Goal: Register for event/course

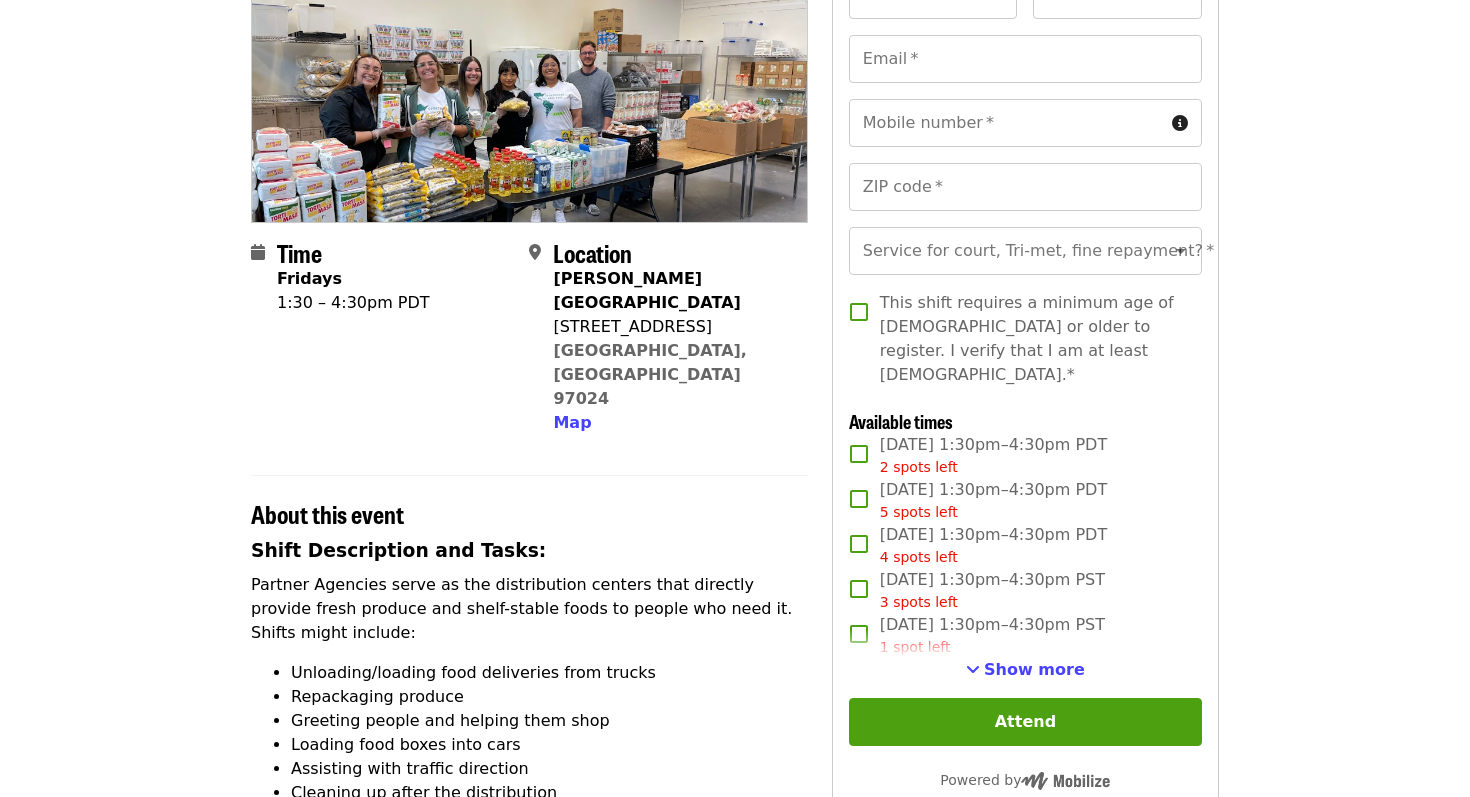
scroll to position [285, 0]
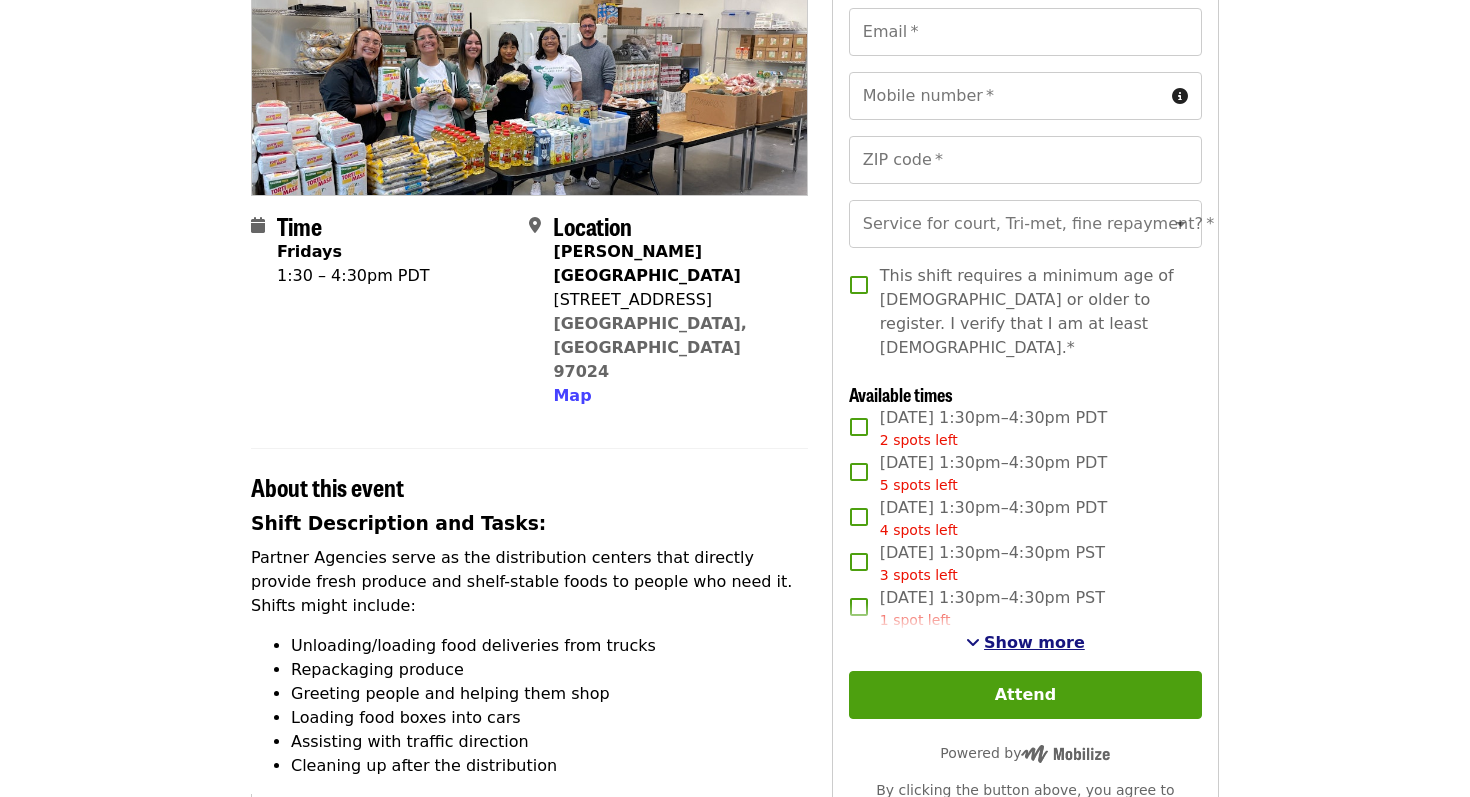
click at [1009, 633] on span "Show more" at bounding box center [1034, 642] width 101 height 19
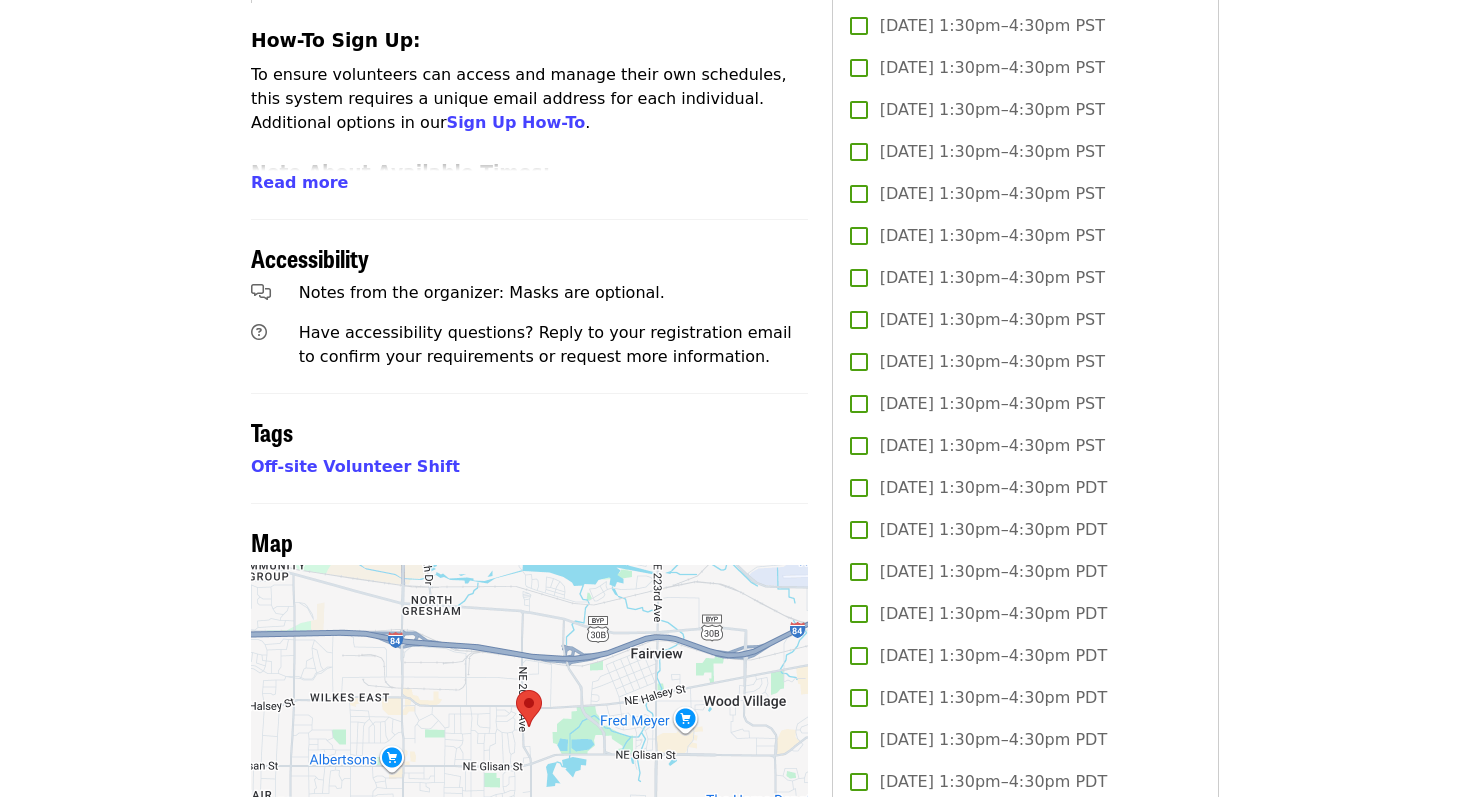
scroll to position [1108, 0]
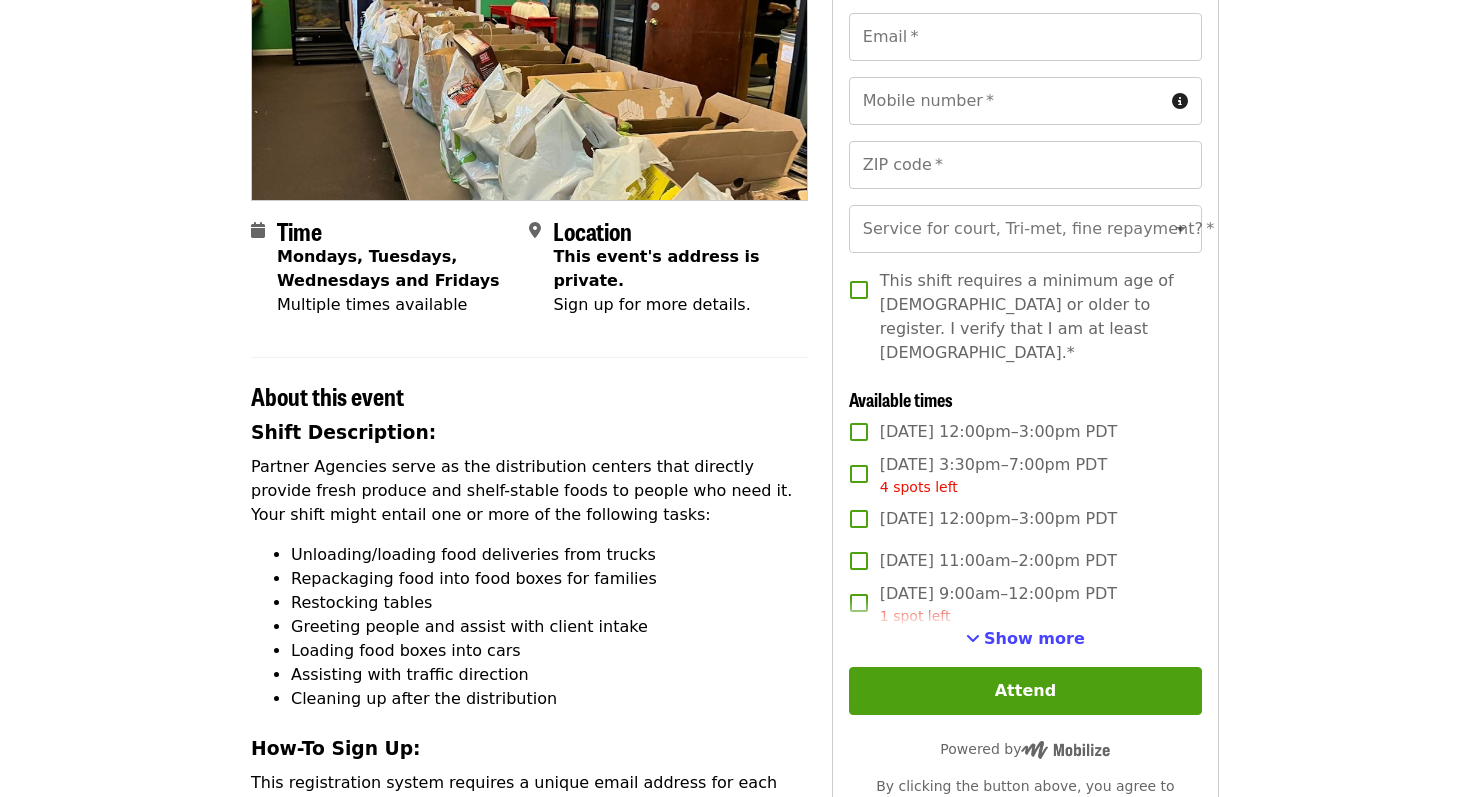
scroll to position [279, 0]
click at [980, 631] on span "See more timeslots" at bounding box center [973, 639] width 14 height 16
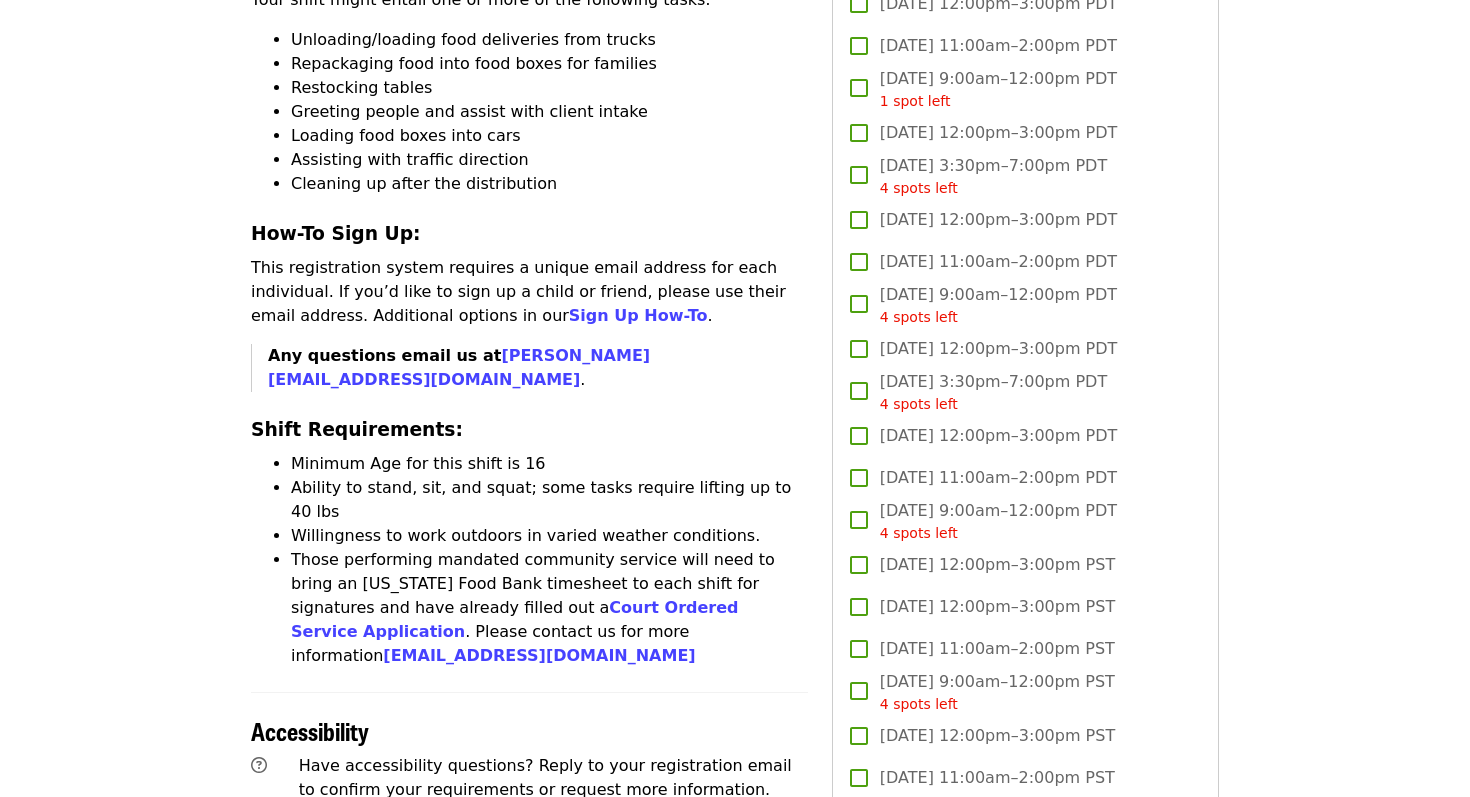
scroll to position [609, 0]
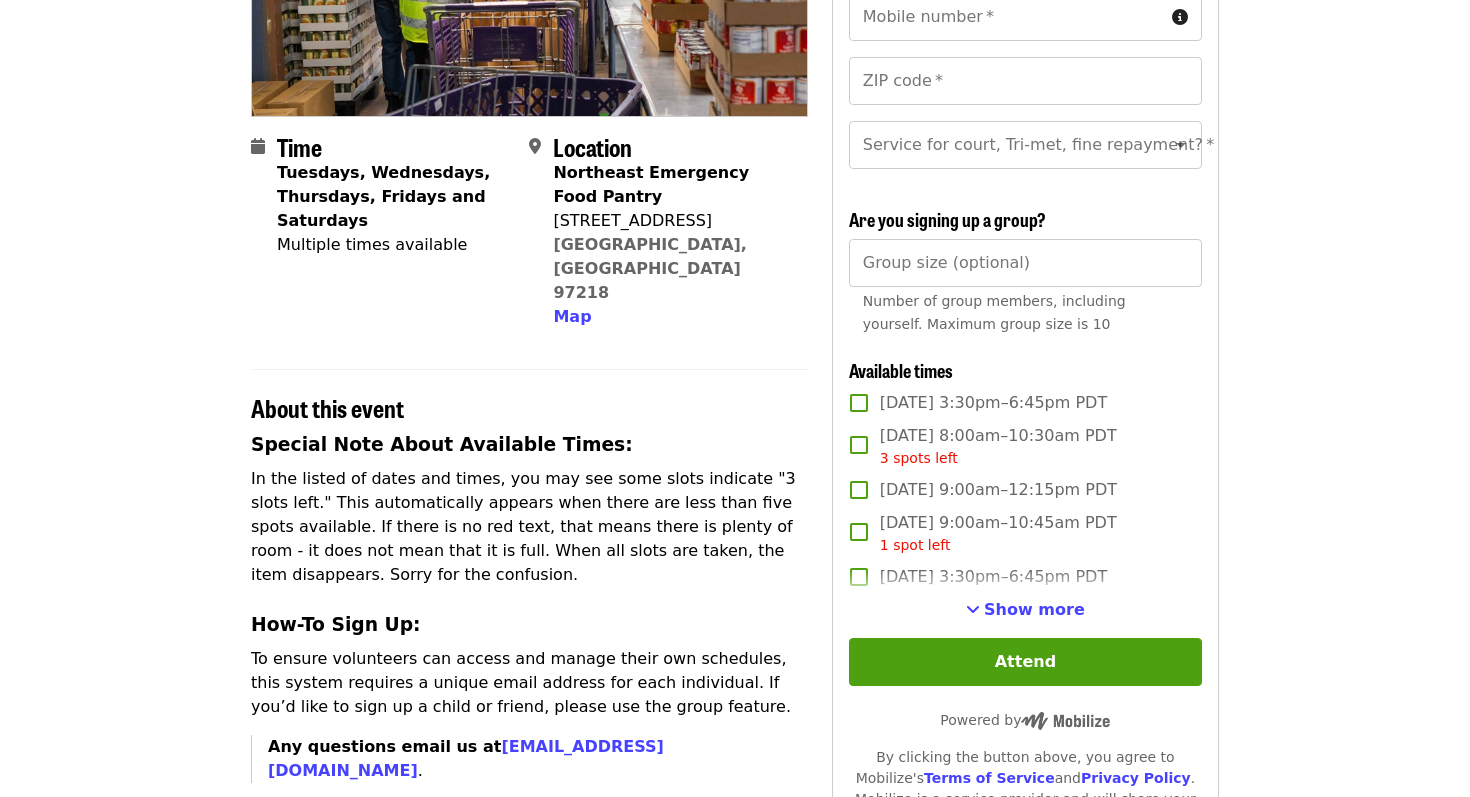
scroll to position [398, 0]
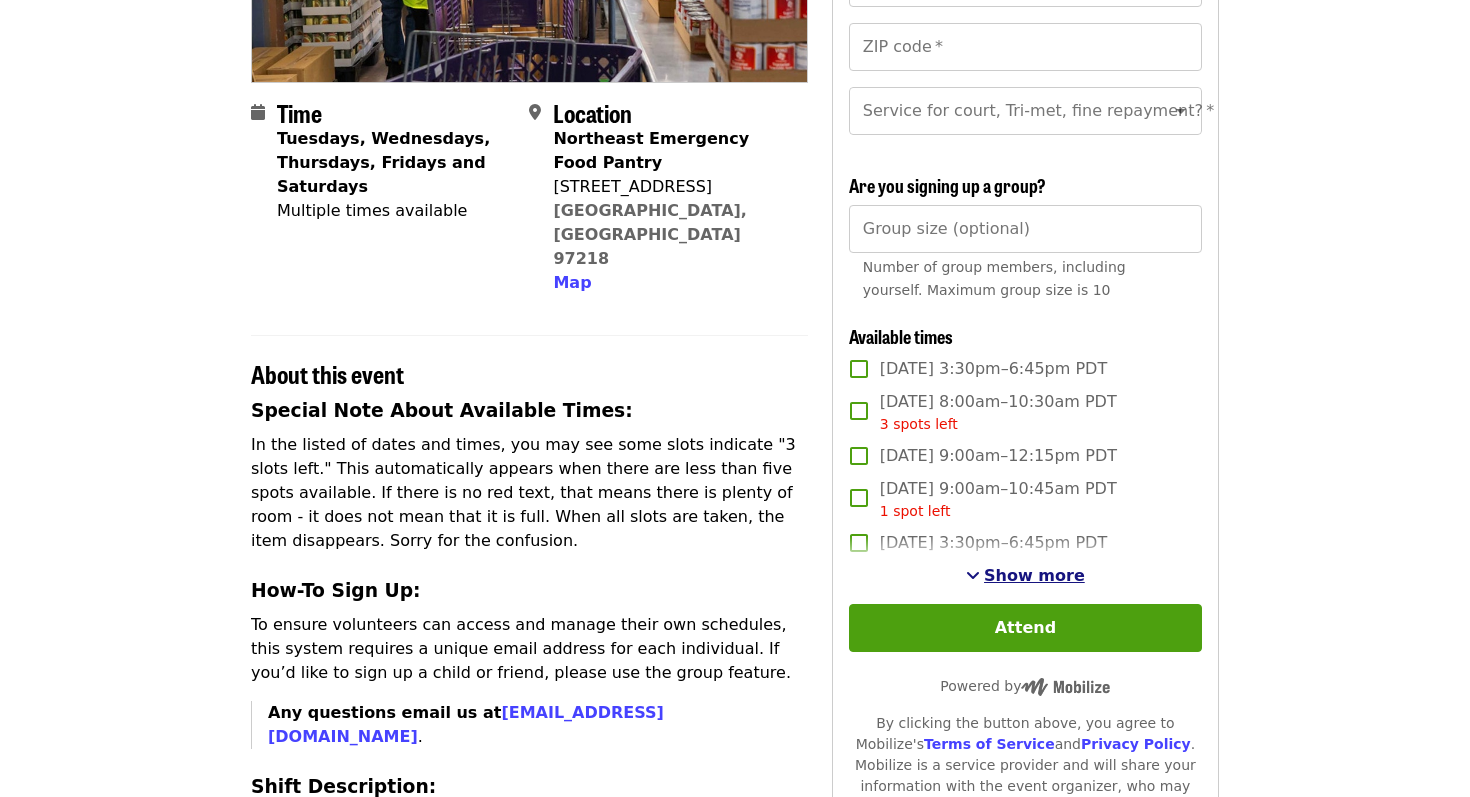
click at [1013, 580] on span "Show more" at bounding box center [1034, 575] width 101 height 19
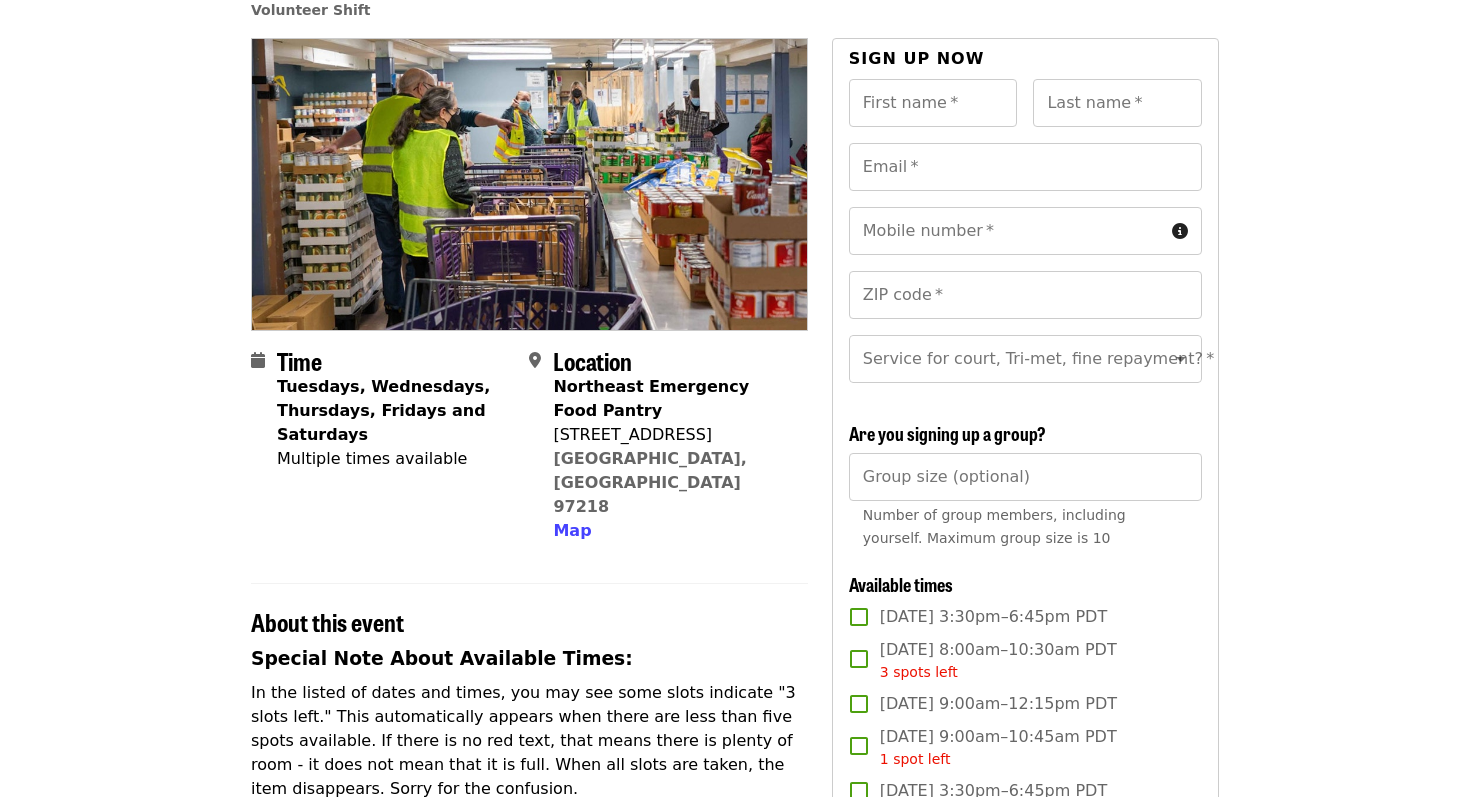
scroll to position [156, 0]
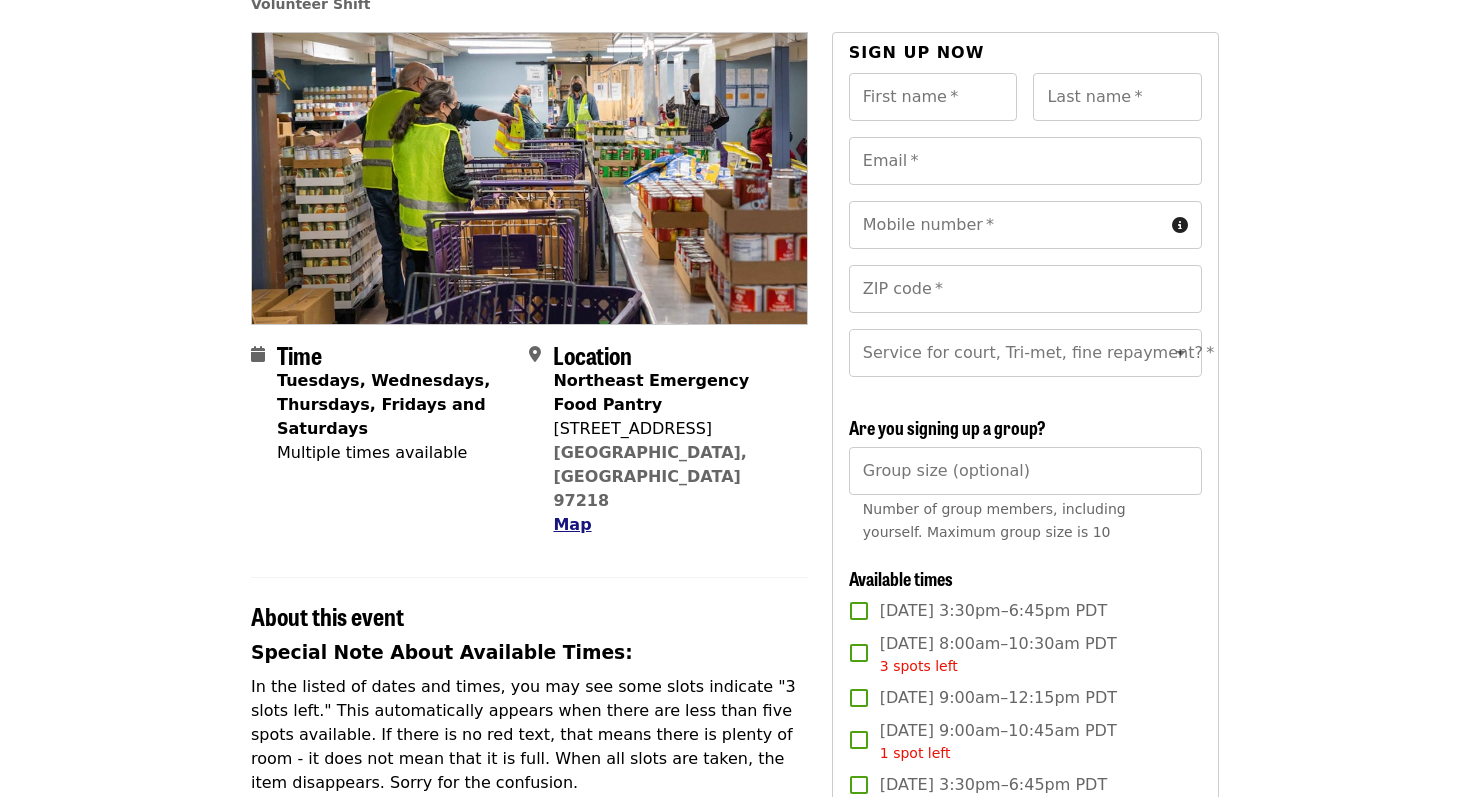
click at [568, 515] on span "Map" at bounding box center [572, 524] width 38 height 19
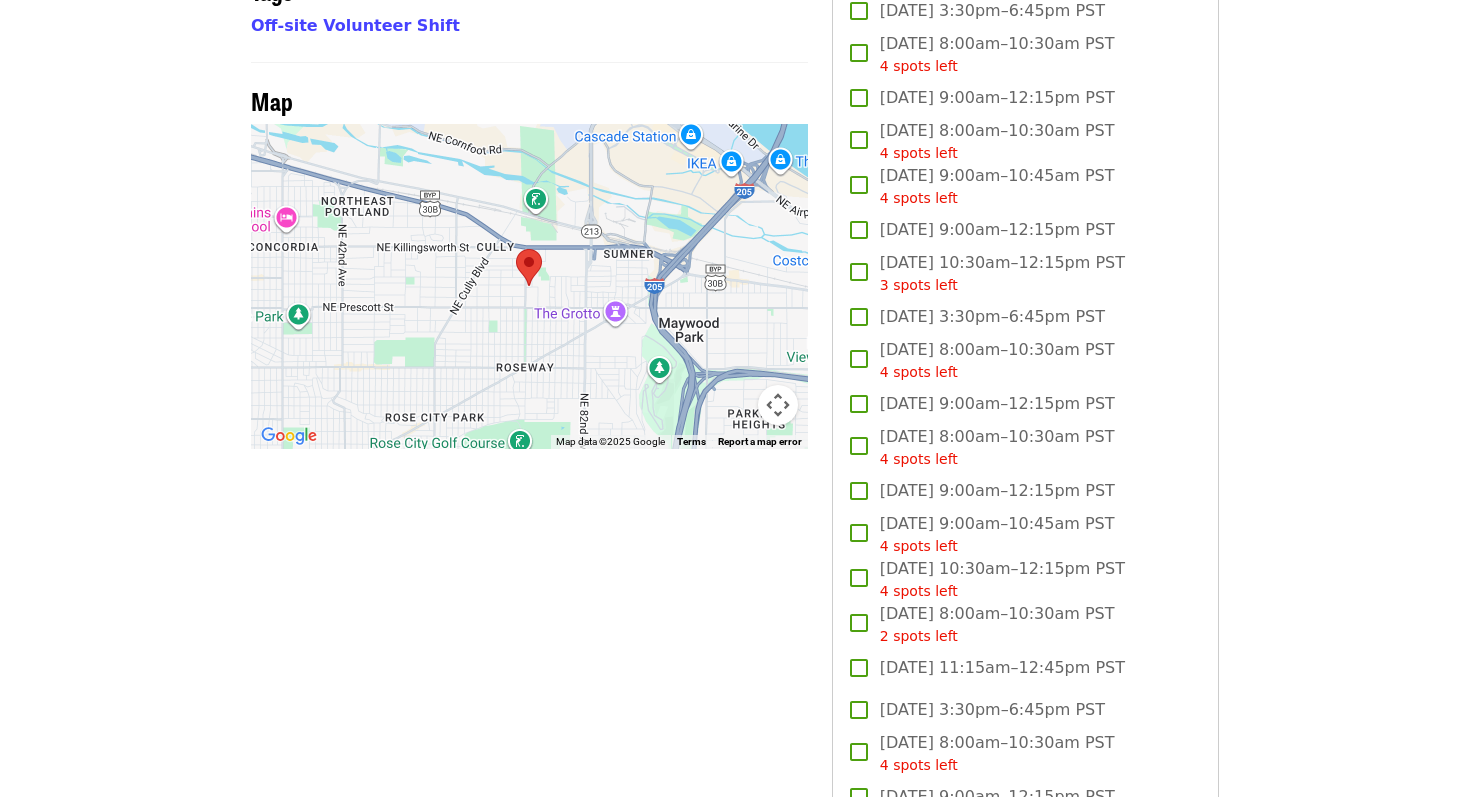
scroll to position [1643, 0]
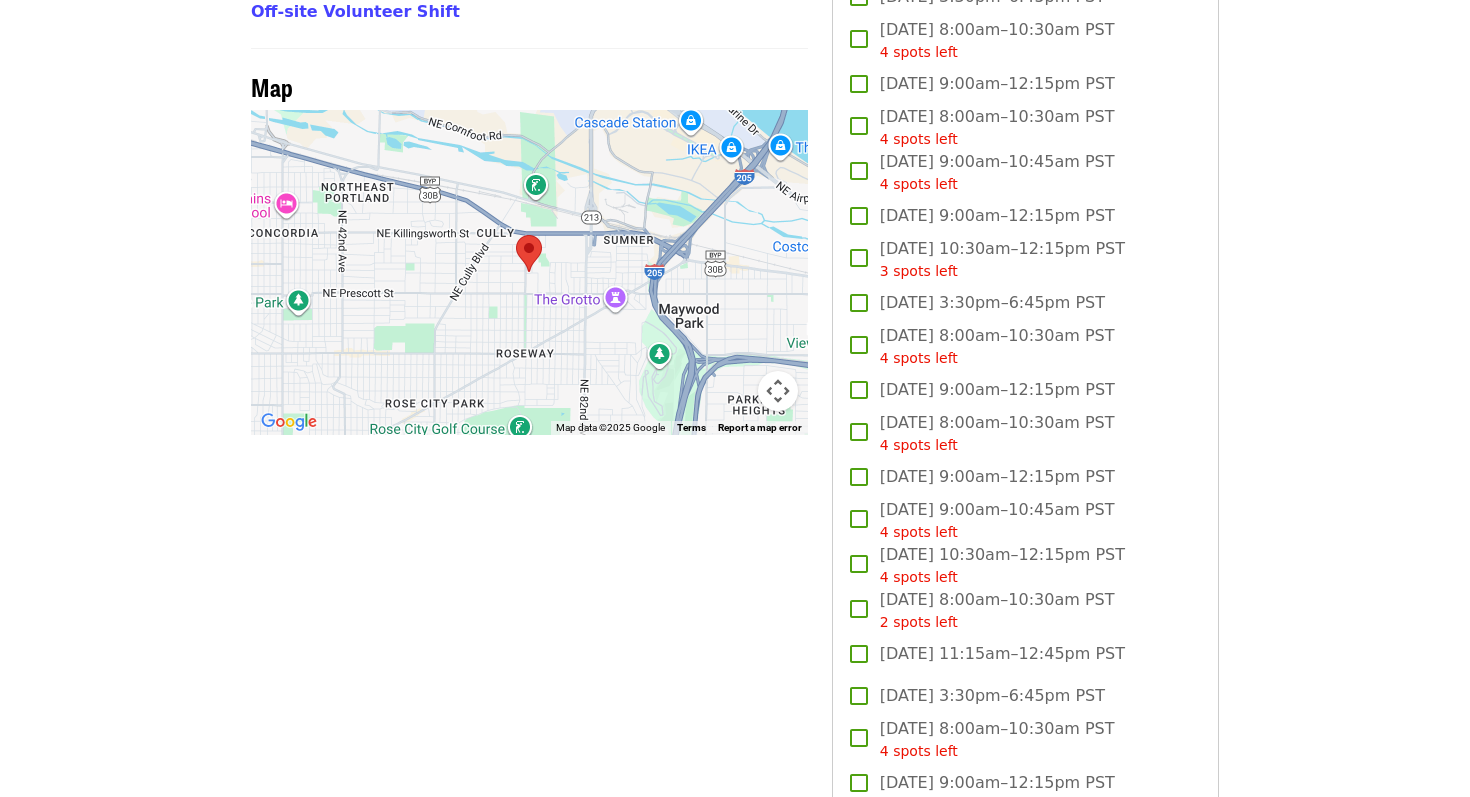
drag, startPoint x: 509, startPoint y: 331, endPoint x: 523, endPoint y: 278, distance: 54.8
click at [523, 285] on div at bounding box center [529, 272] width 557 height 325
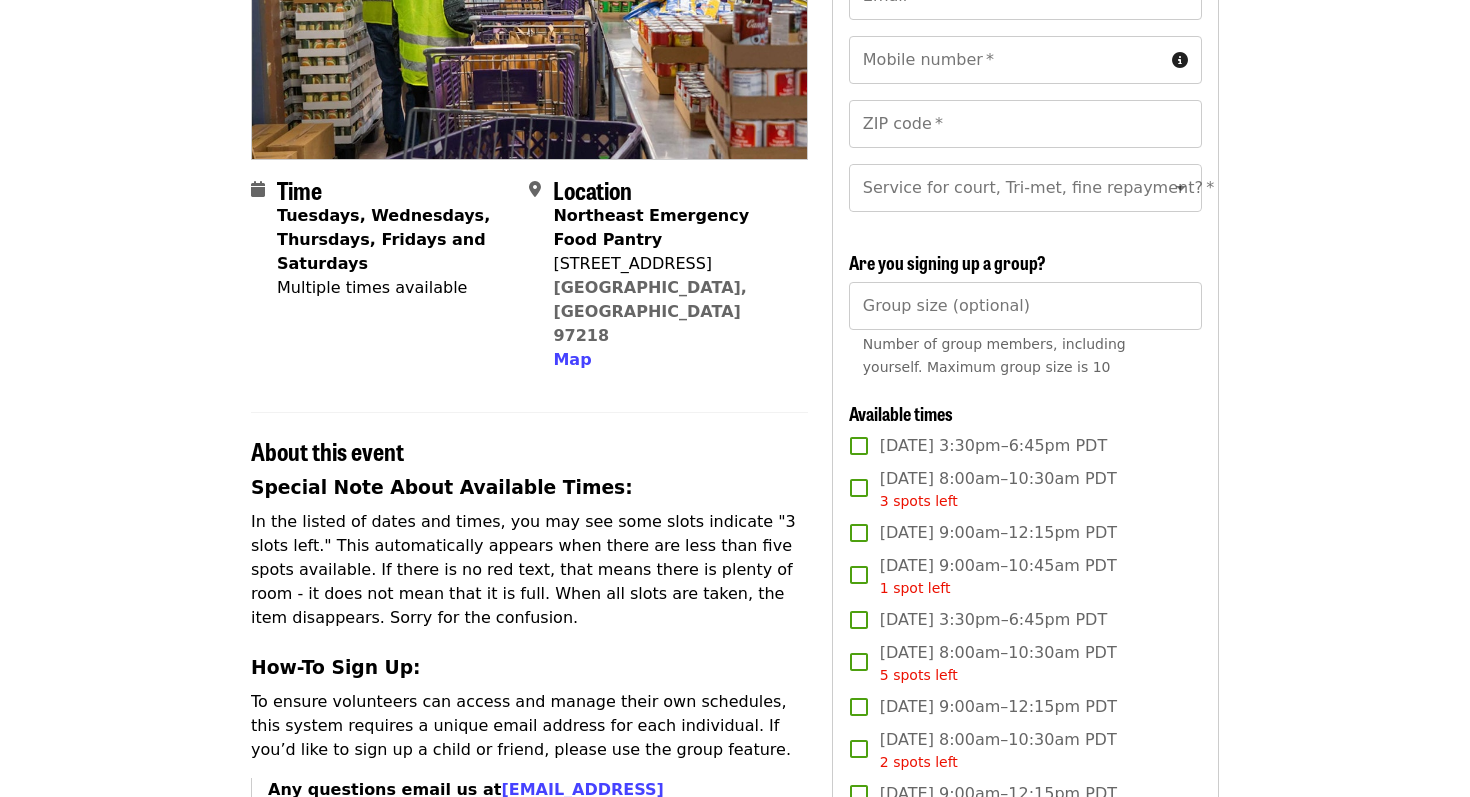
scroll to position [225, 0]
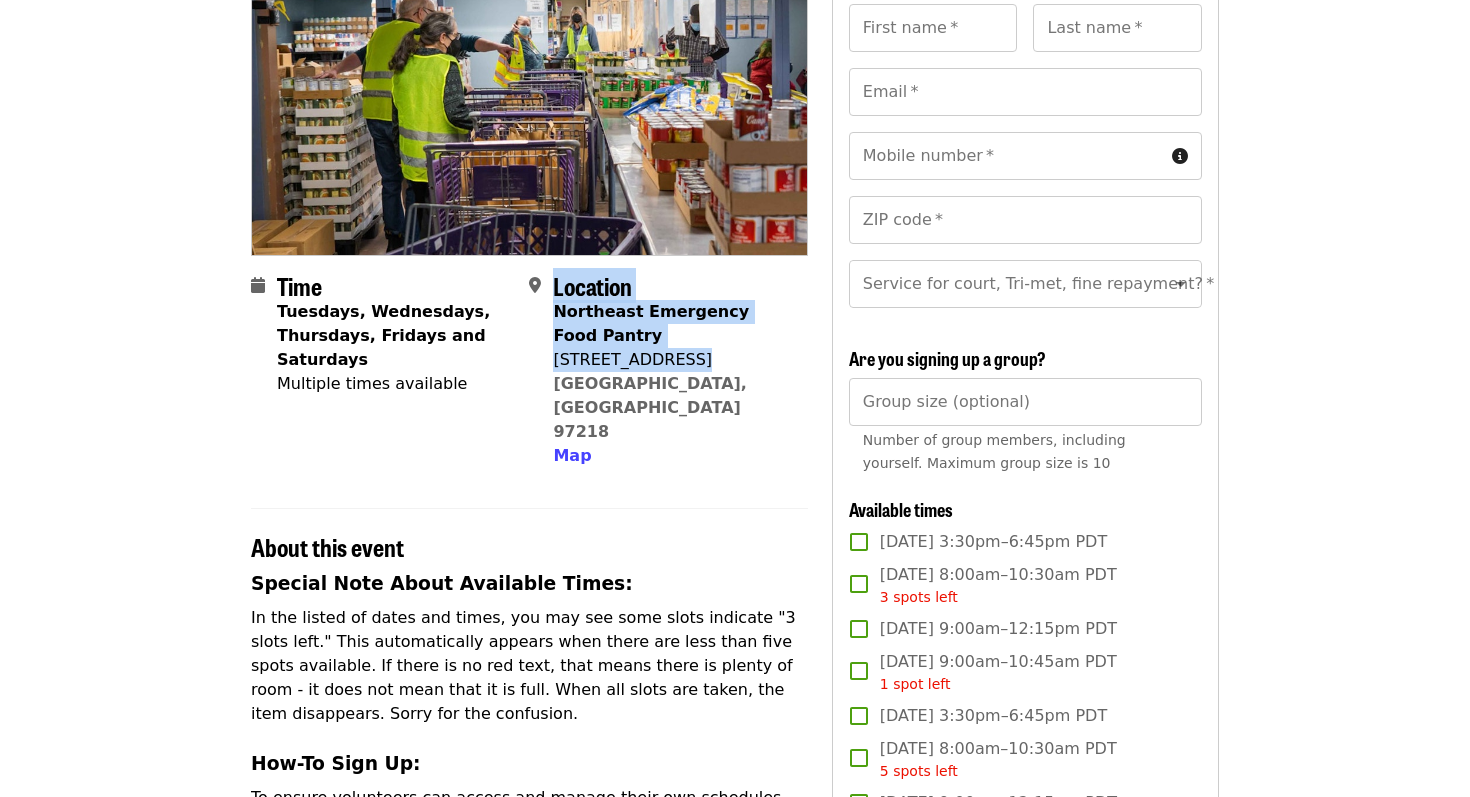
drag, startPoint x: 548, startPoint y: 316, endPoint x: 706, endPoint y: 367, distance: 166.0
click at [706, 367] on div "Location Northeast Emergency Food Pantry [STREET_ADDRESS] Map" at bounding box center [660, 370] width 262 height 197
click at [706, 367] on div "[STREET_ADDRESS]" at bounding box center [672, 360] width 238 height 24
drag, startPoint x: 705, startPoint y: 381, endPoint x: 556, endPoint y: 317, distance: 162.1
click at [556, 317] on div "Northeast Emergency Food Pantry [STREET_ADDRESS] Map" at bounding box center [672, 384] width 238 height 168
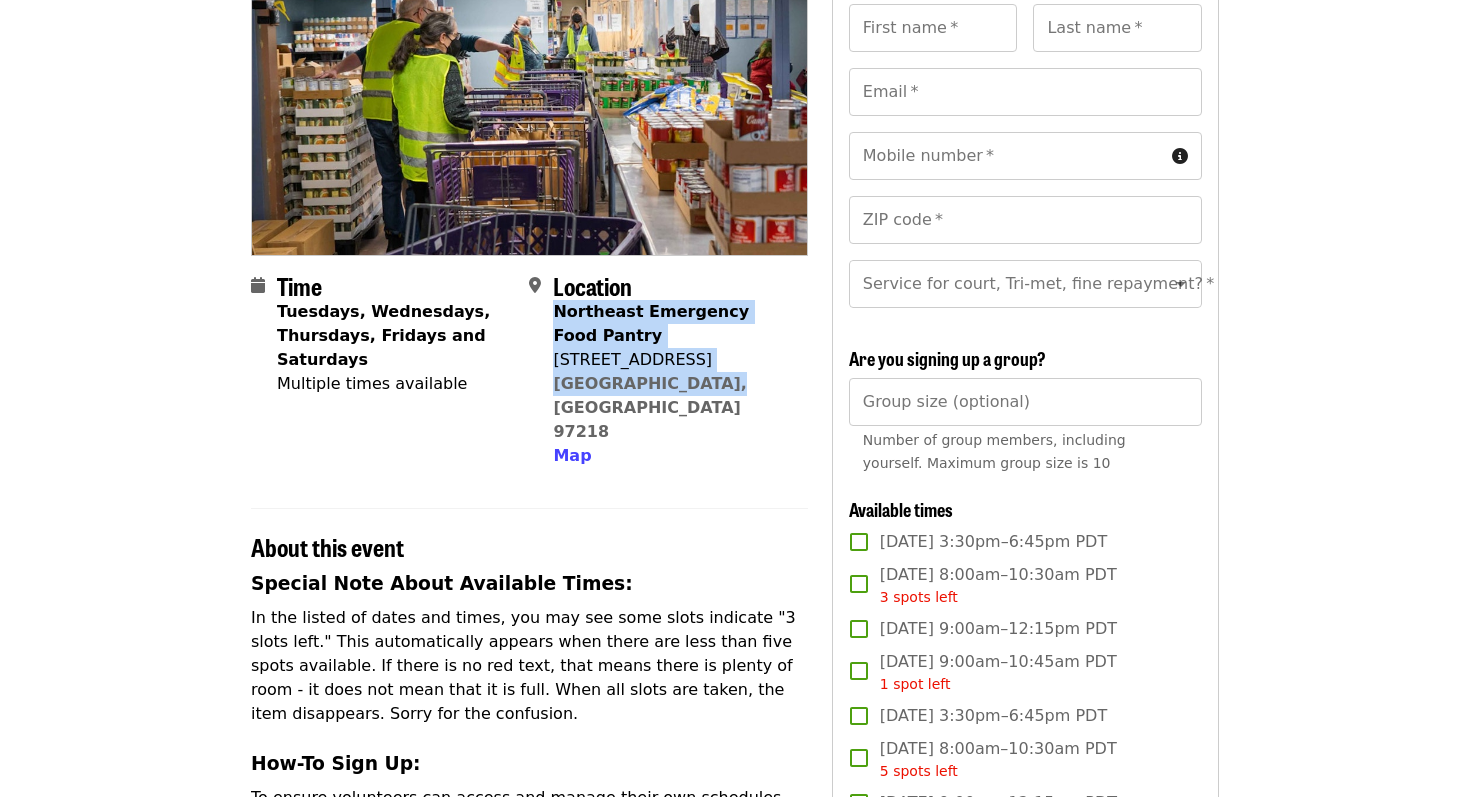
copy span "Northeast Emergency Food Pantry [STREET_ADDRESS]"
click at [1179, 296] on button "Open" at bounding box center [1181, 284] width 28 height 28
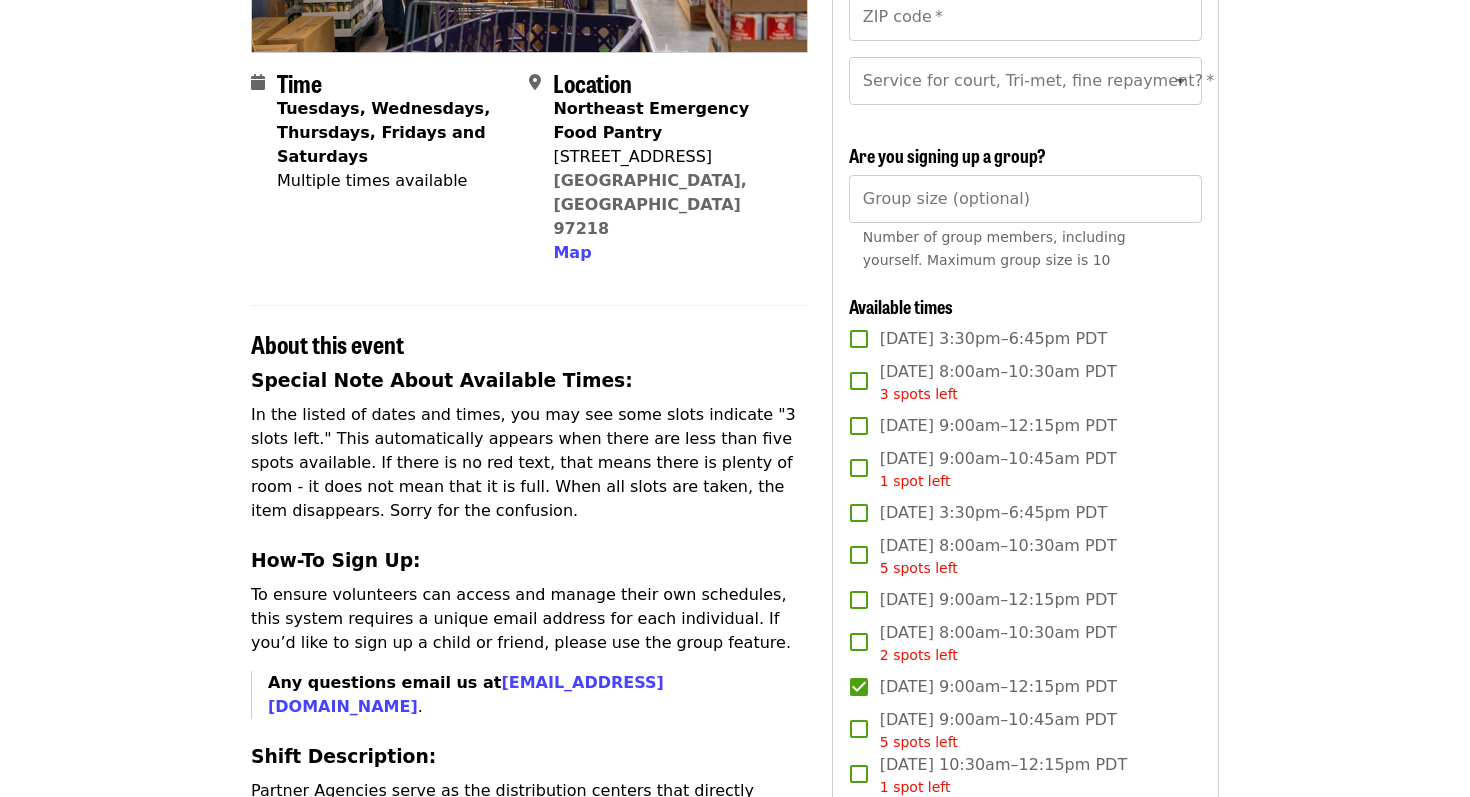
scroll to position [0, 0]
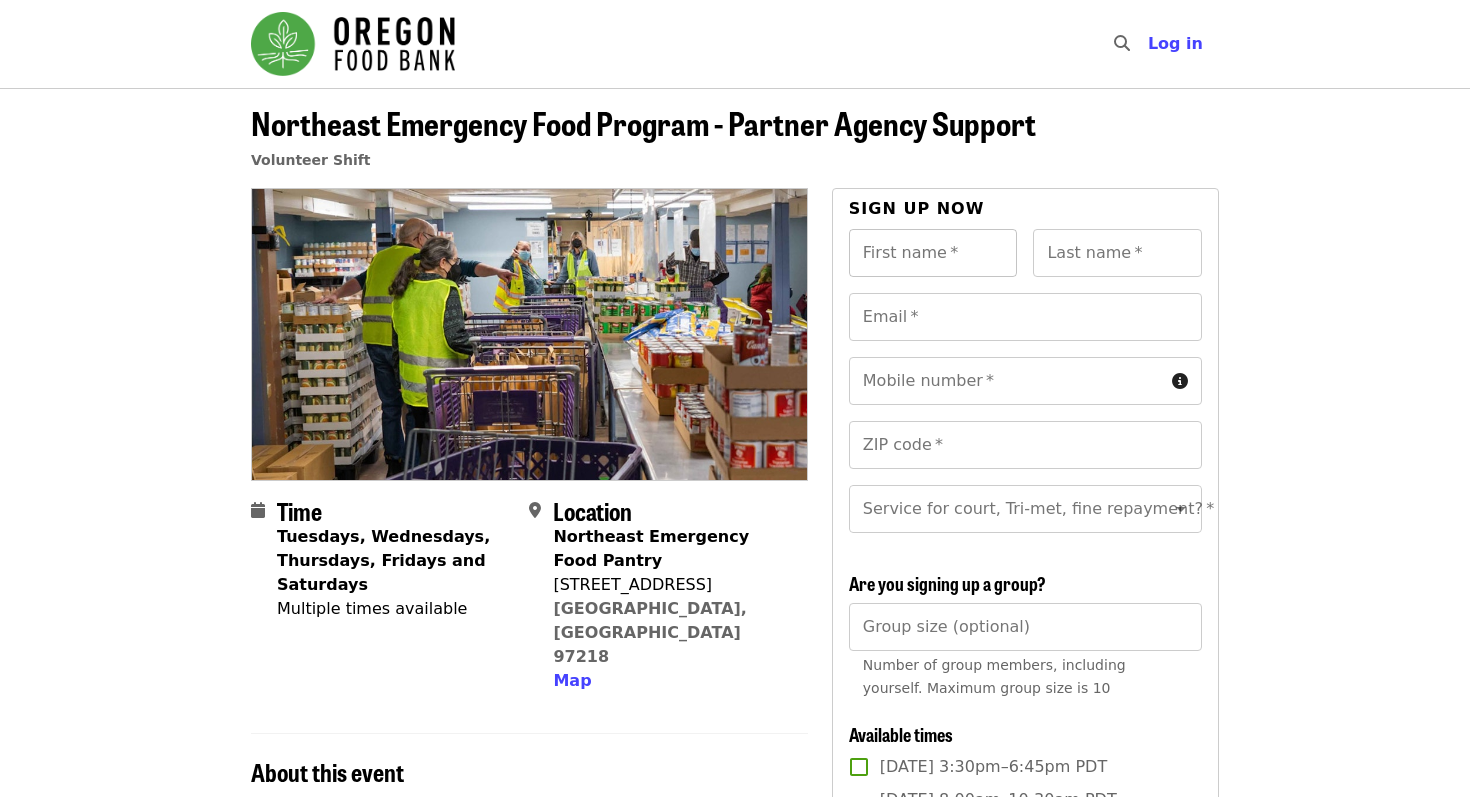
click at [923, 266] on input "First name   *" at bounding box center [933, 253] width 169 height 48
type input "***"
click at [1052, 266] on input "Last name   *" at bounding box center [1117, 253] width 169 height 48
type input "******"
click at [1024, 303] on input "Email   *" at bounding box center [1025, 317] width 353 height 48
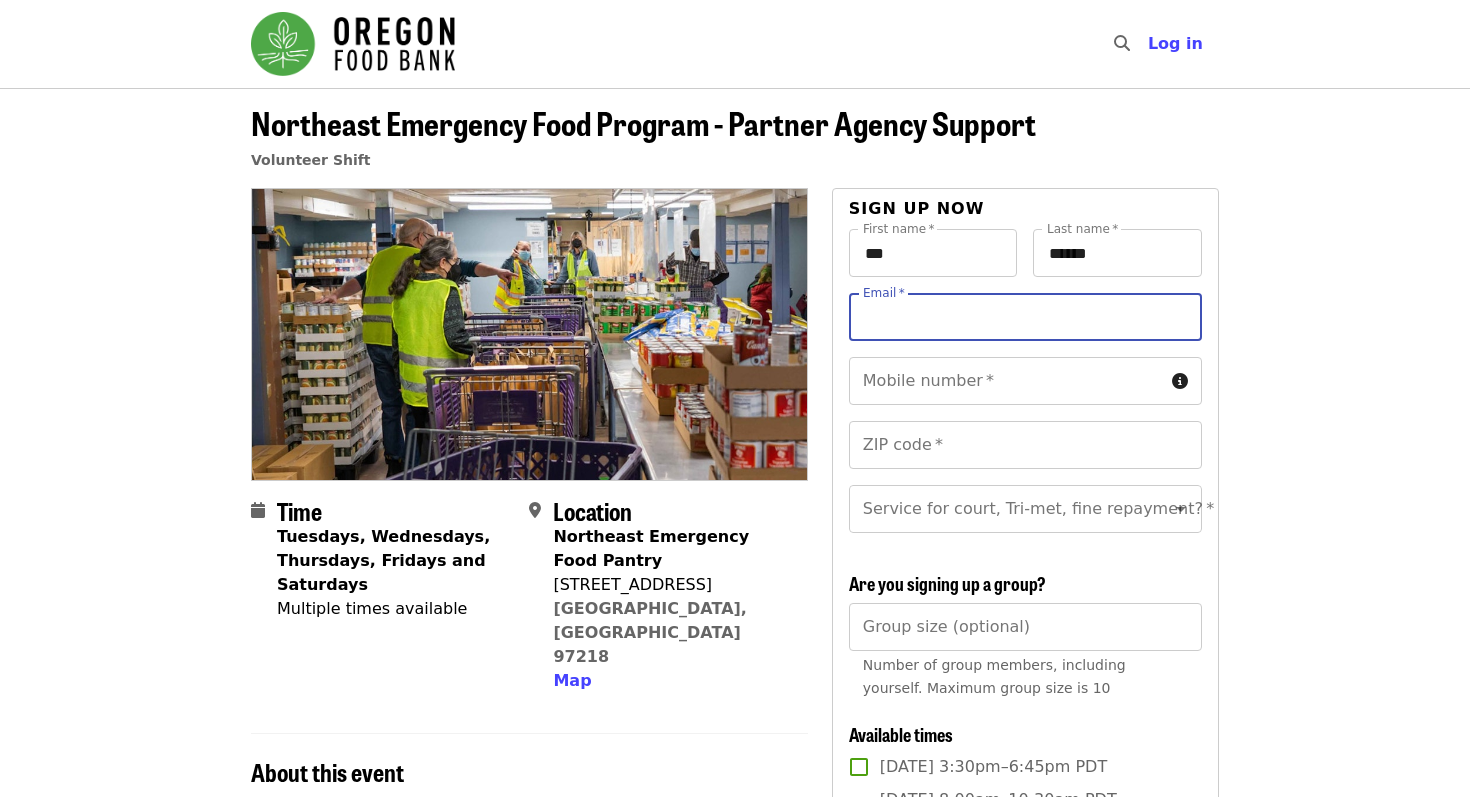
type input "**********"
click at [956, 374] on input "Mobile number   *" at bounding box center [1006, 381] width 315 height 48
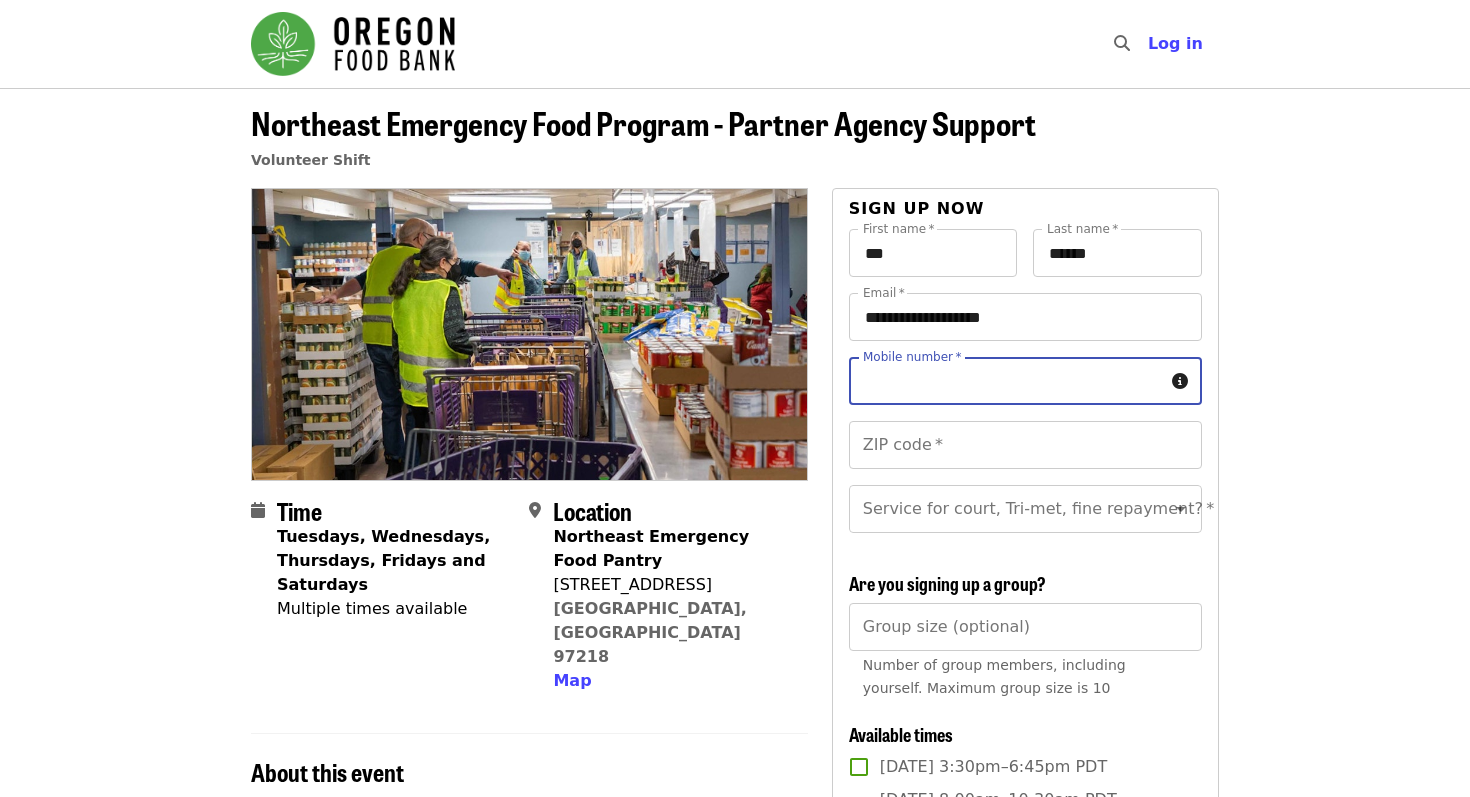
type input "**********"
click at [947, 444] on input "ZIP code   *" at bounding box center [1025, 445] width 353 height 48
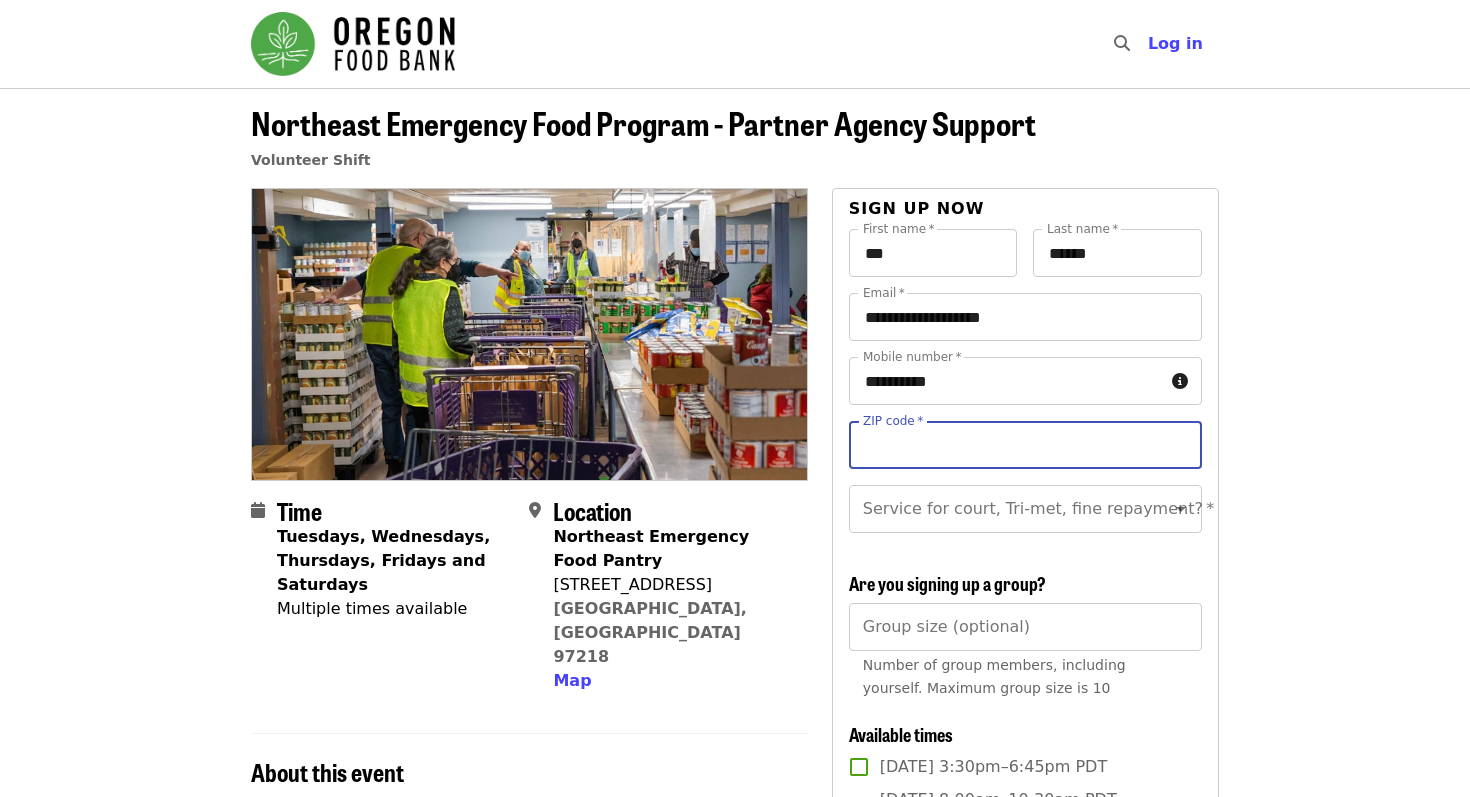
type input "*****"
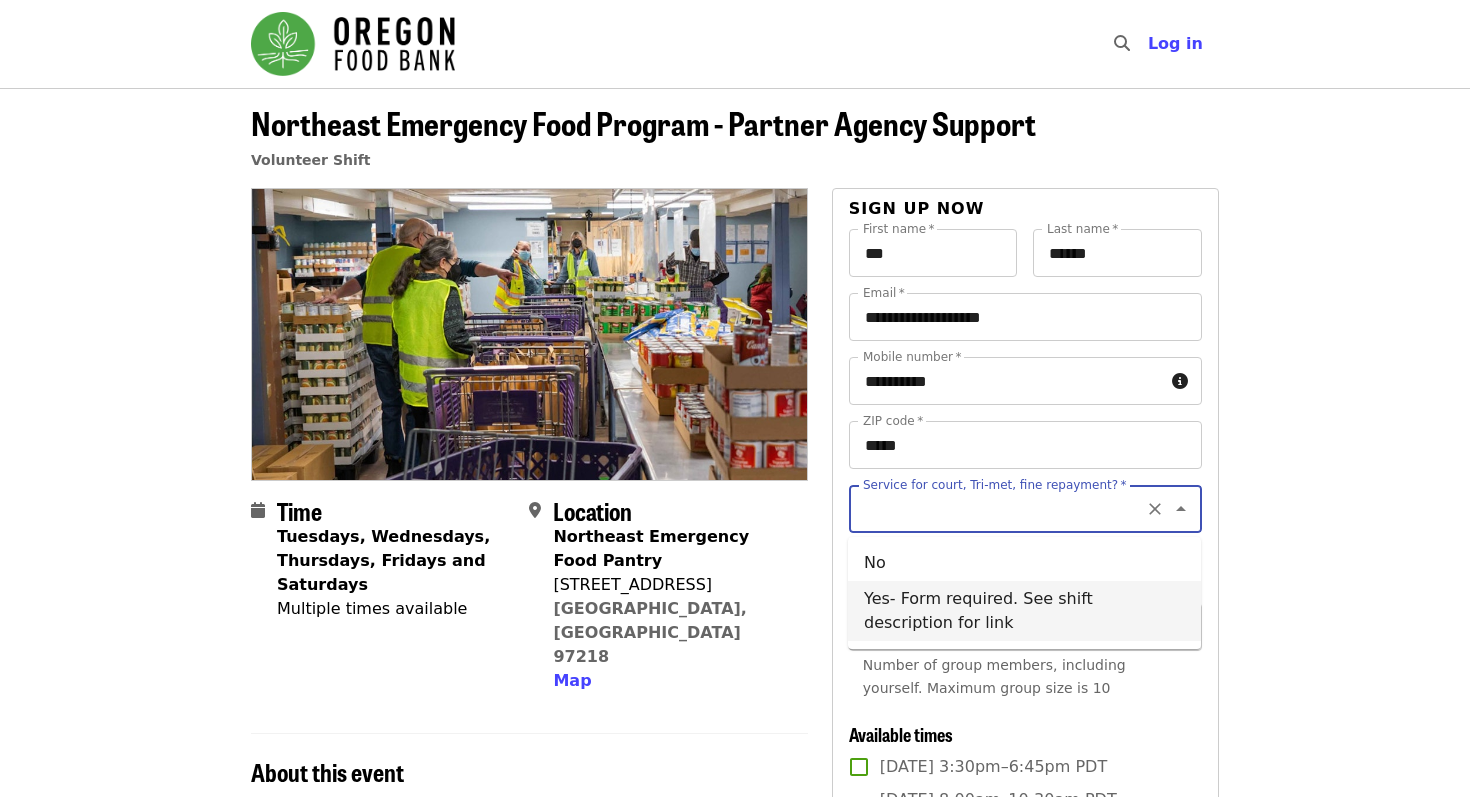
click at [964, 511] on input "Service for court, Tri-met, fine repayment?   *" at bounding box center [1001, 509] width 272 height 38
click at [972, 566] on li "No" at bounding box center [1024, 563] width 353 height 36
type input "**"
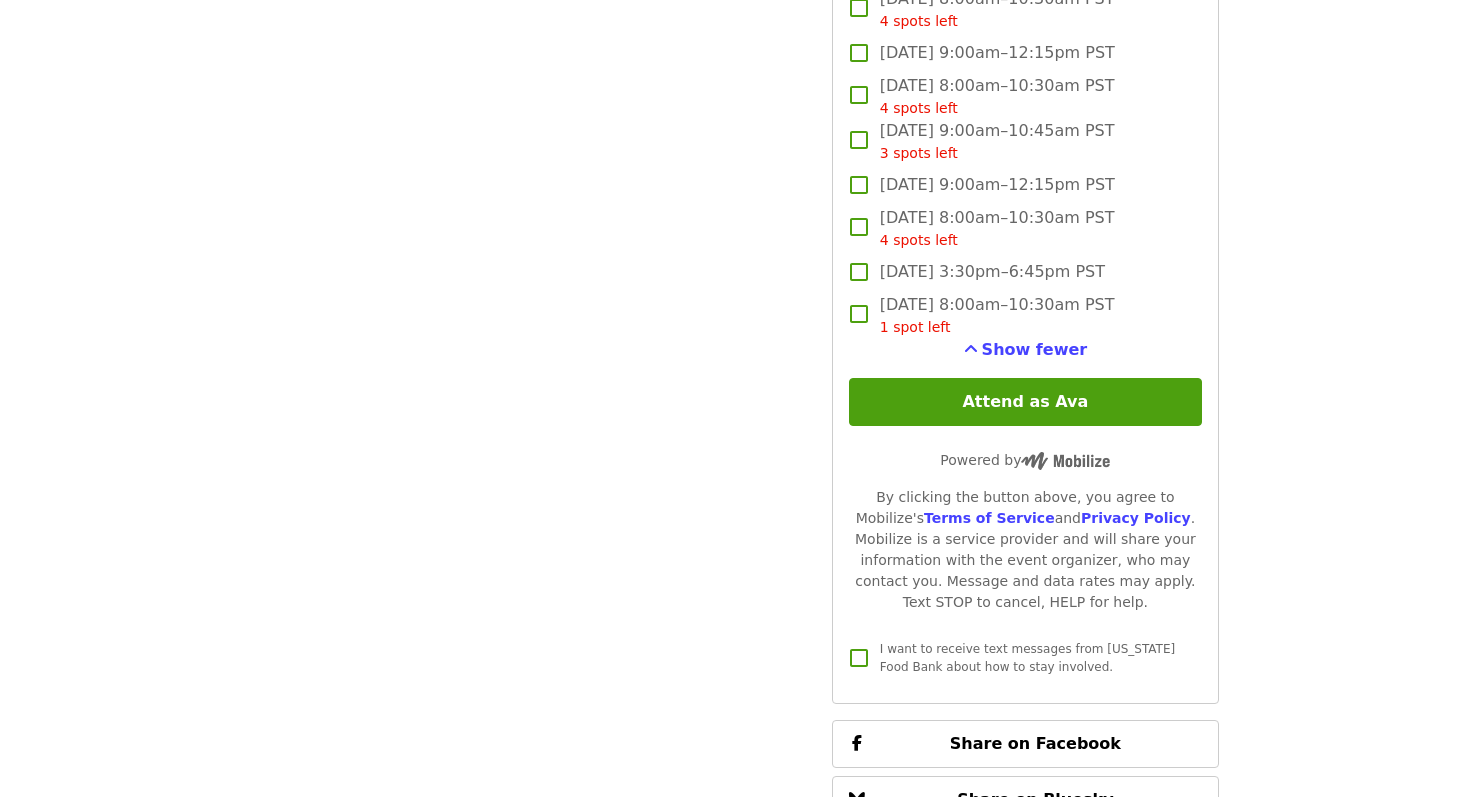
scroll to position [2364, 0]
